Goal: Task Accomplishment & Management: Manage account settings

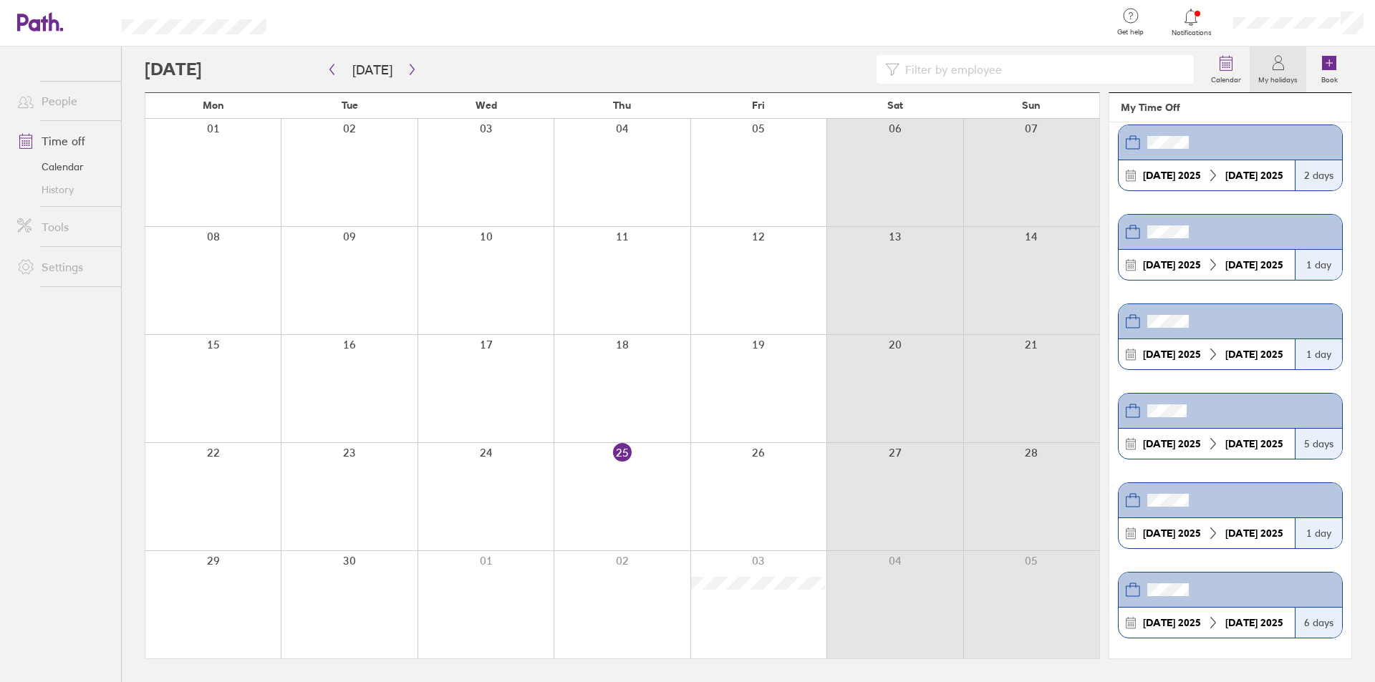
scroll to position [2, 0]
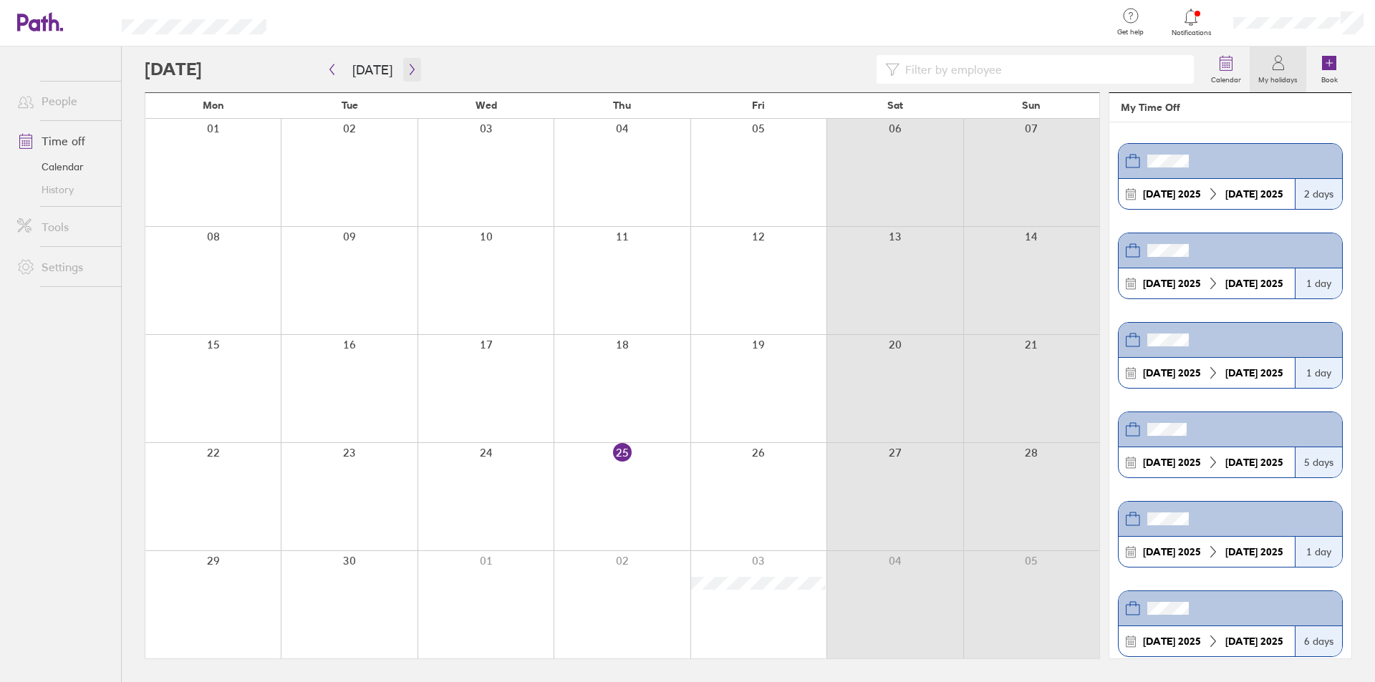
click at [403, 79] on button "button" at bounding box center [412, 70] width 18 height 24
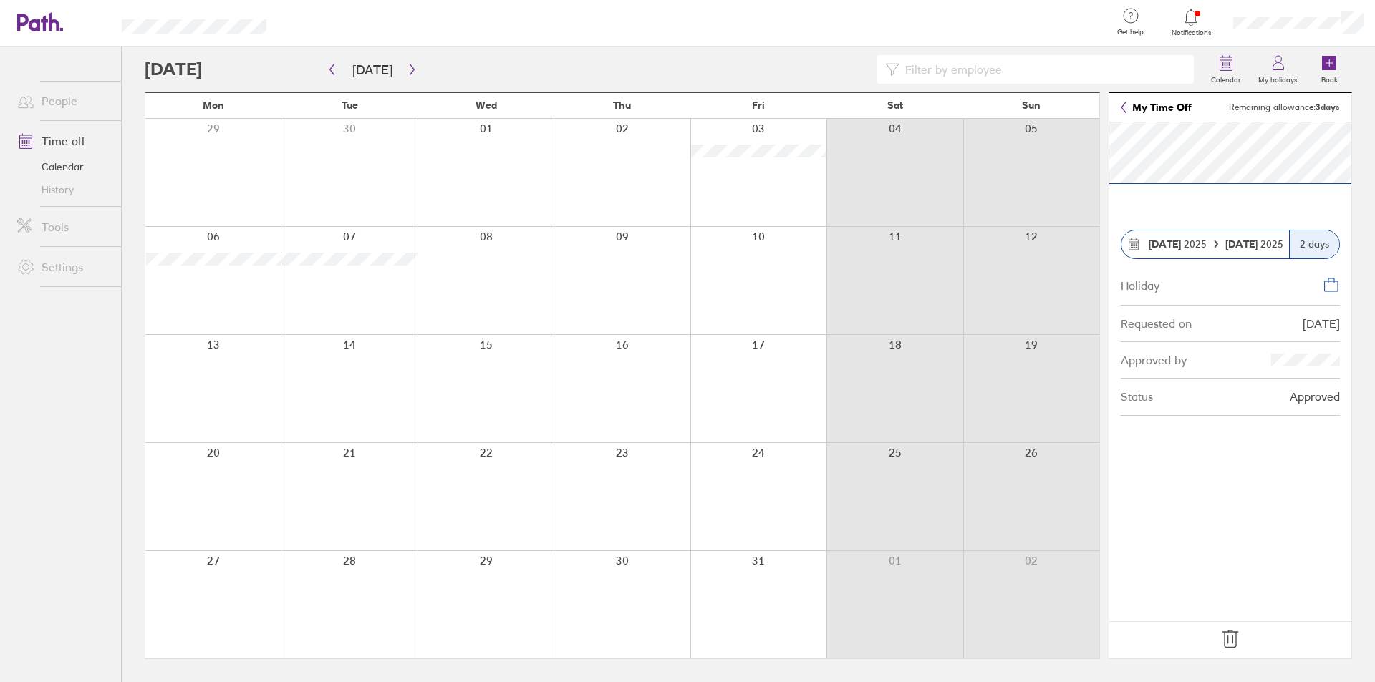
click at [1311, 248] on div "2 days" at bounding box center [1314, 245] width 50 height 28
click at [1135, 244] on icon at bounding box center [1133, 244] width 13 height 13
click at [1227, 638] on icon at bounding box center [1229, 639] width 15 height 17
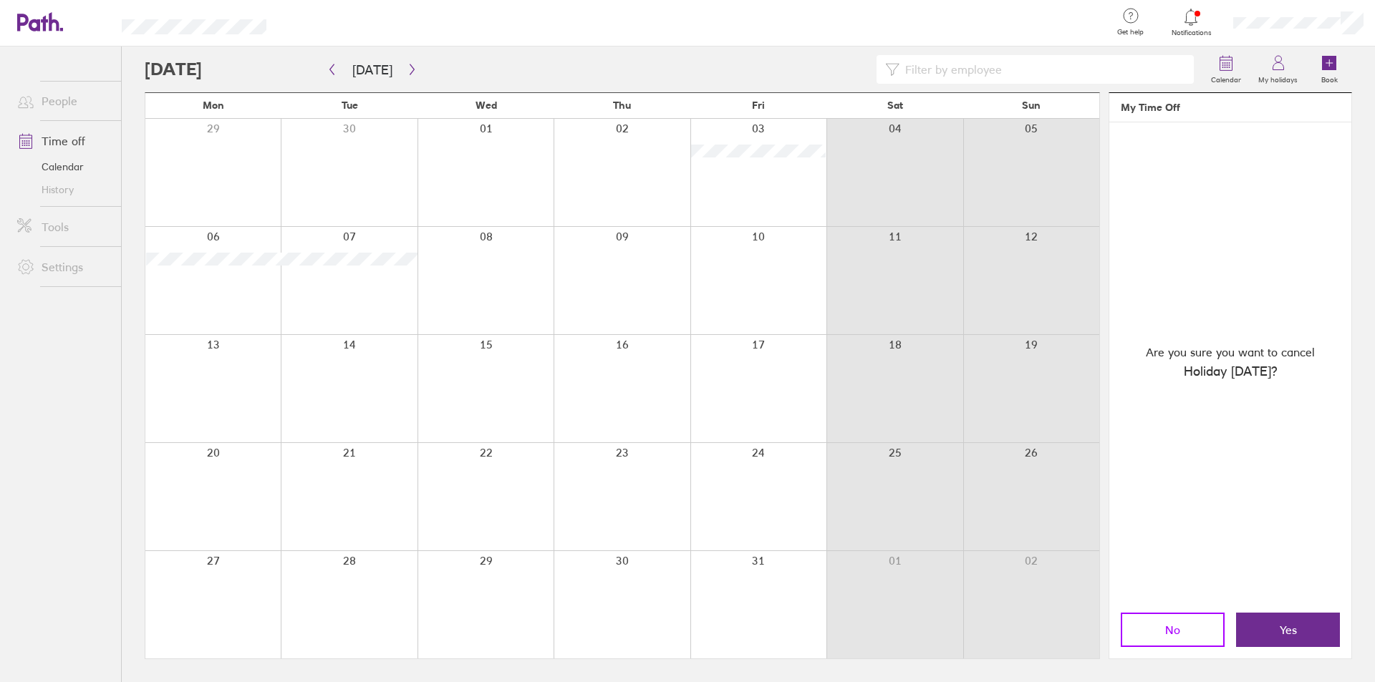
click at [1197, 630] on button "No" at bounding box center [1173, 630] width 104 height 34
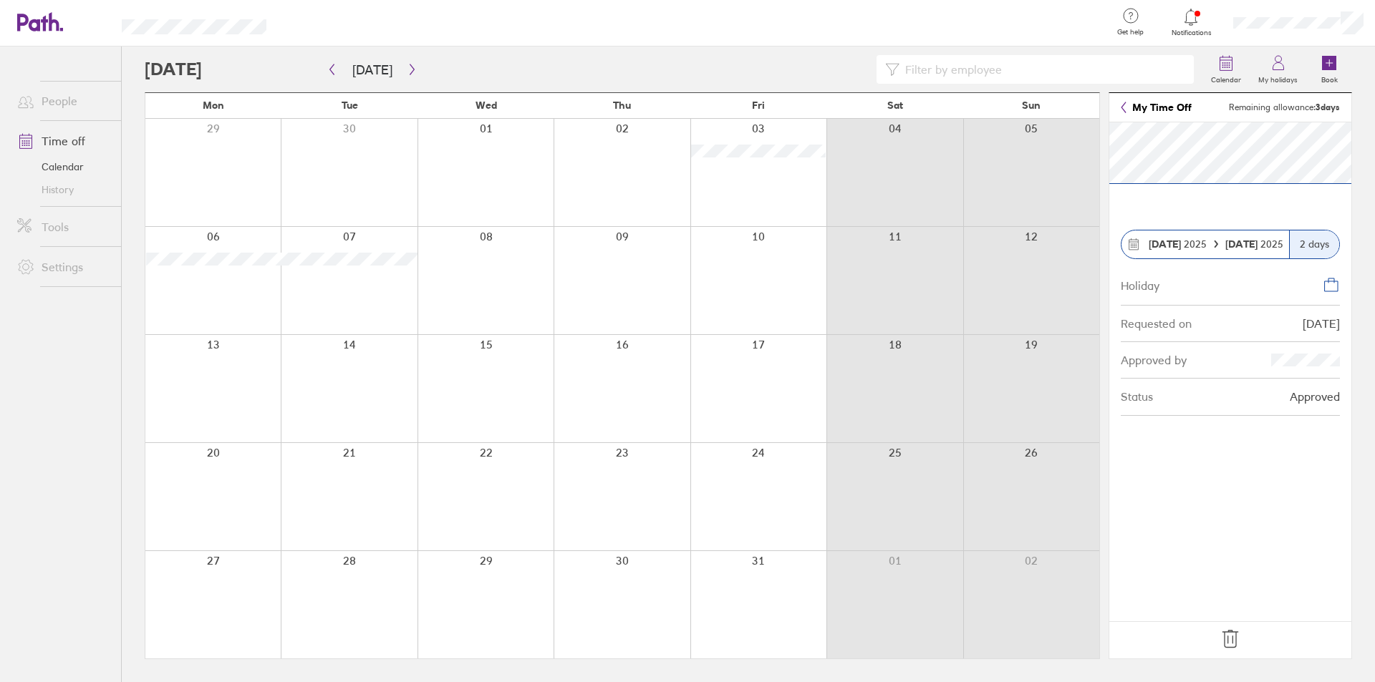
click at [1307, 244] on div "2 days" at bounding box center [1314, 245] width 50 height 28
click at [1229, 637] on icon at bounding box center [1230, 639] width 23 height 23
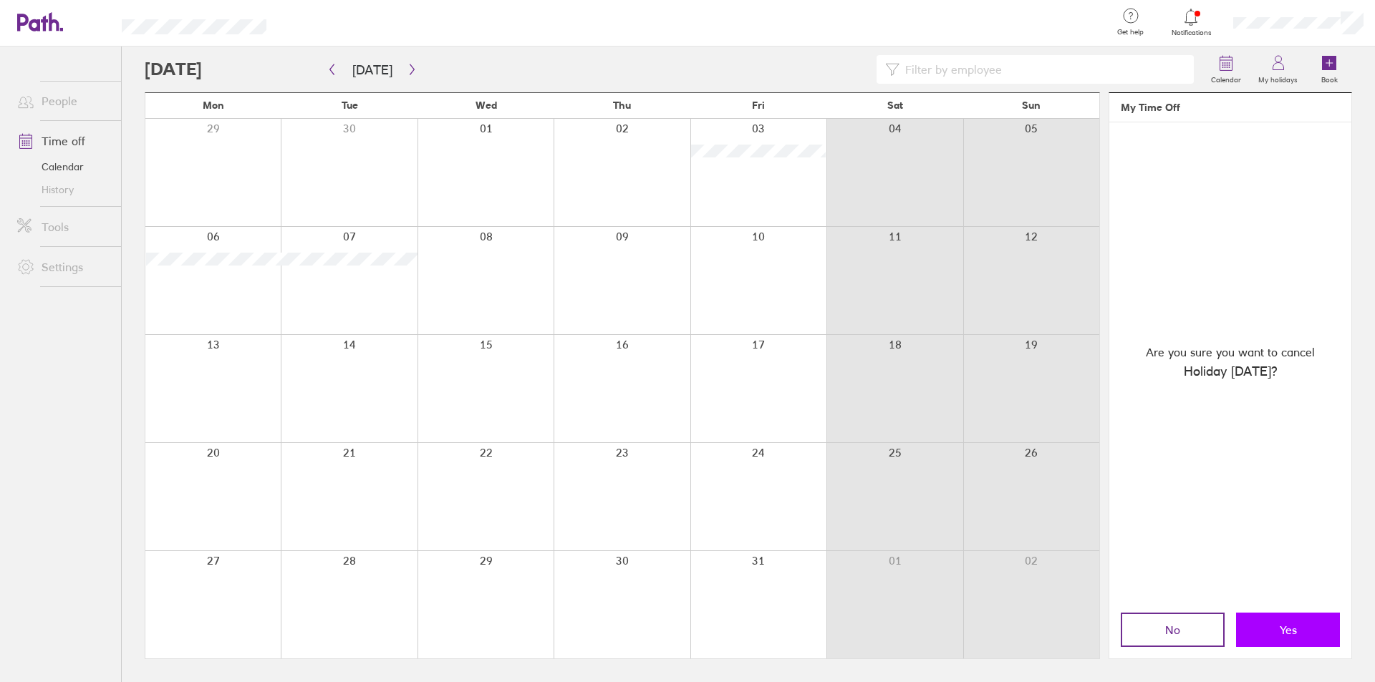
click at [1262, 624] on button "Yes" at bounding box center [1288, 630] width 104 height 34
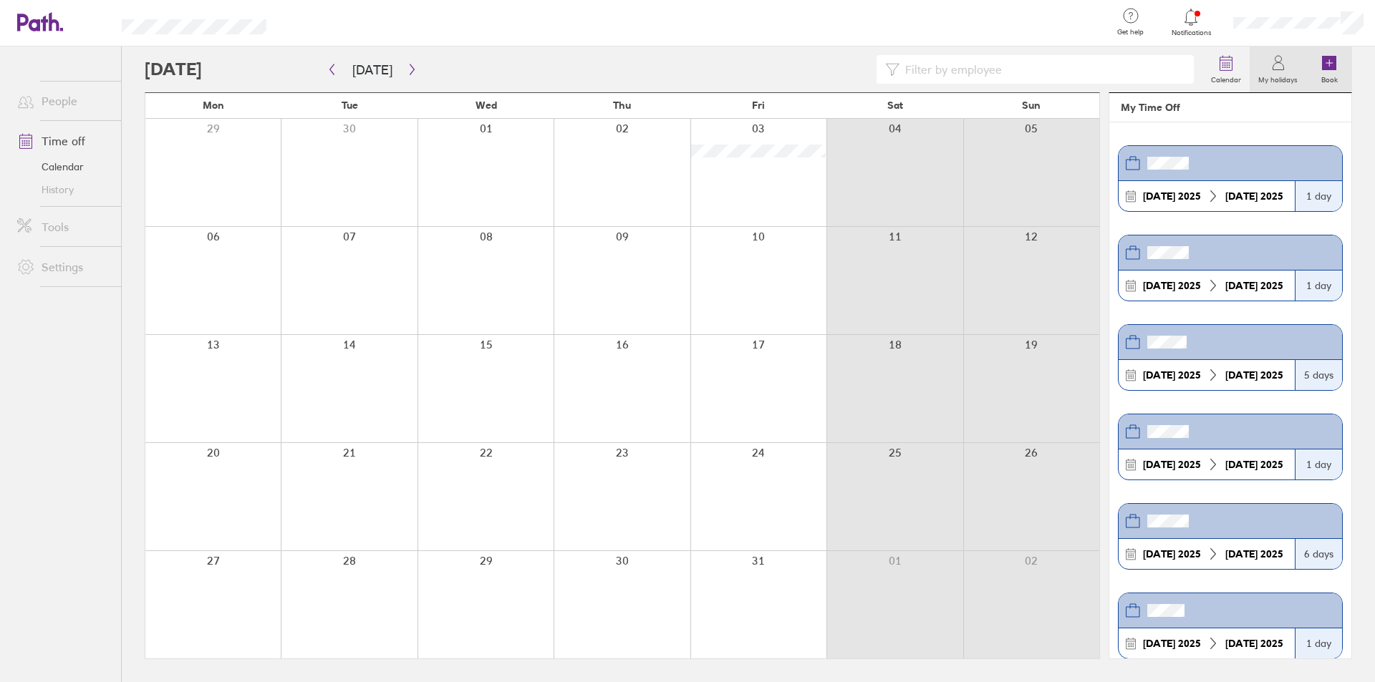
click at [1320, 74] on label "Book" at bounding box center [1330, 78] width 34 height 13
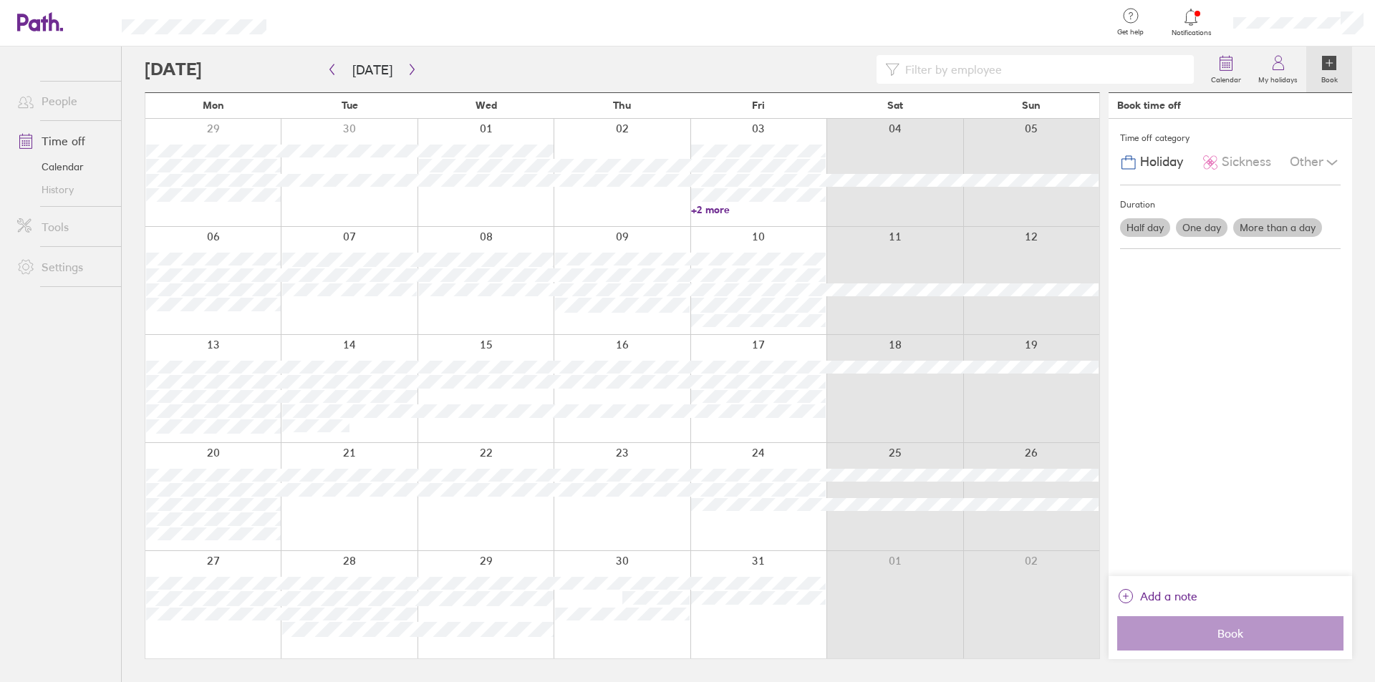
click at [217, 318] on div at bounding box center [212, 280] width 135 height 107
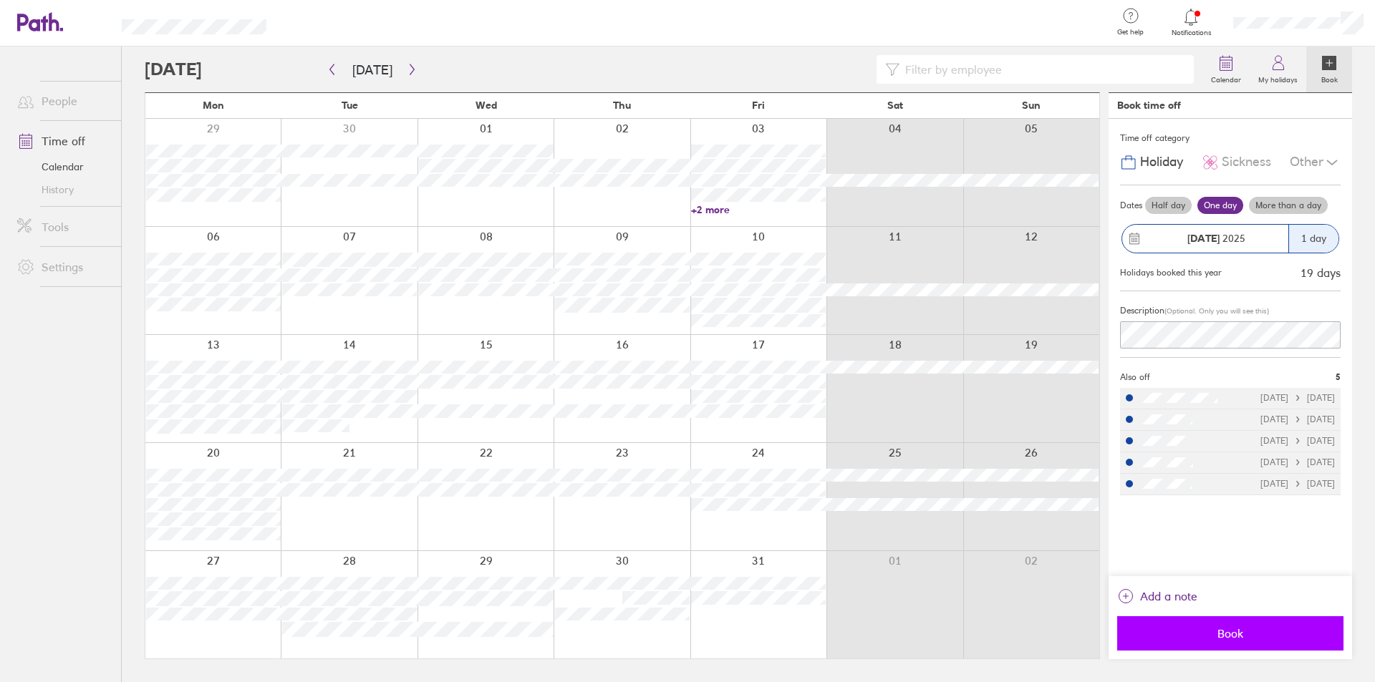
click at [1180, 640] on span "Book" at bounding box center [1230, 633] width 206 height 13
